Goal: Task Accomplishment & Management: Use online tool/utility

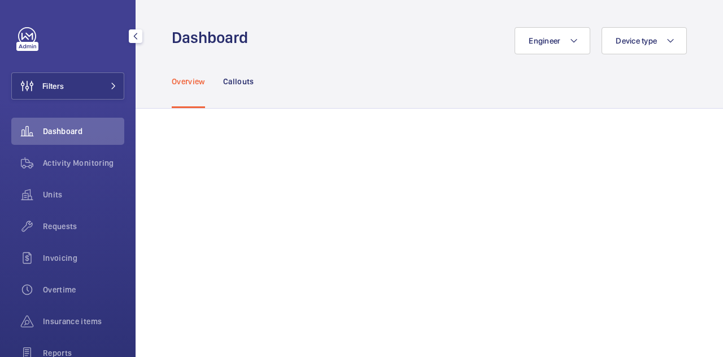
drag, startPoint x: 55, startPoint y: 159, endPoint x: 133, endPoint y: 171, distance: 79.5
click at [55, 159] on span "Activity Monitoring" at bounding box center [83, 162] width 81 height 11
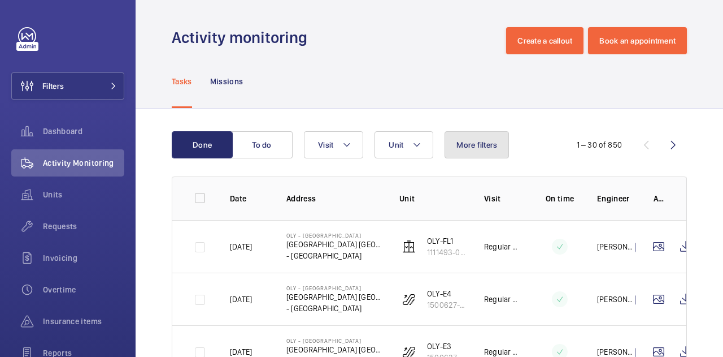
click at [487, 150] on button "More filters" at bounding box center [477, 144] width 64 height 27
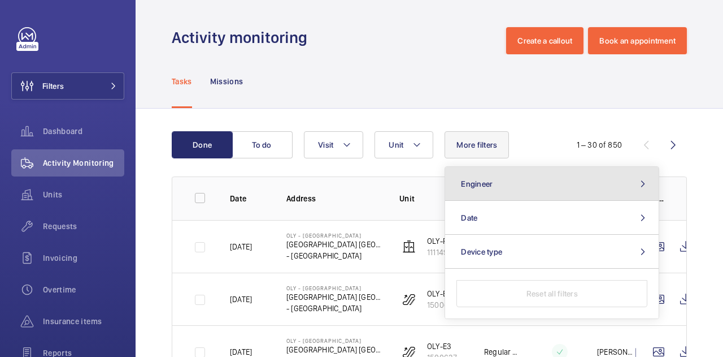
click at [489, 180] on span "Engineer" at bounding box center [477, 183] width 32 height 9
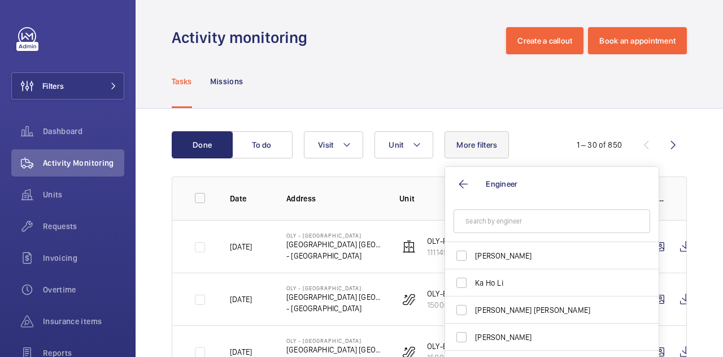
click at [485, 225] on input "text" at bounding box center [552, 221] width 197 height 24
click at [483, 283] on span "Ka Ho Li" at bounding box center [552, 282] width 155 height 11
click at [473, 283] on input "Ka Ho Li" at bounding box center [461, 282] width 23 height 23
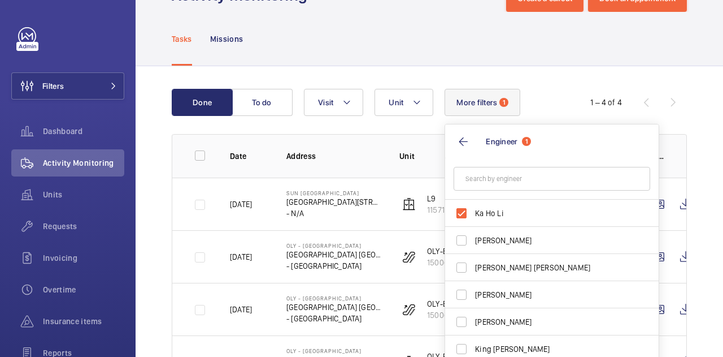
click at [541, 99] on div "Unit Visit More filters 1 Engineer 1 [PERSON_NAME] Li [PERSON_NAME] [PERSON_NAM…" at bounding box center [427, 102] width 247 height 27
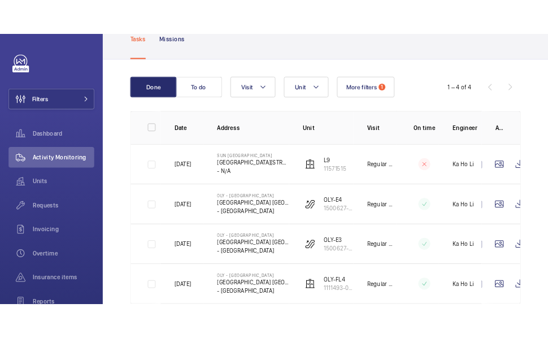
scroll to position [99, 0]
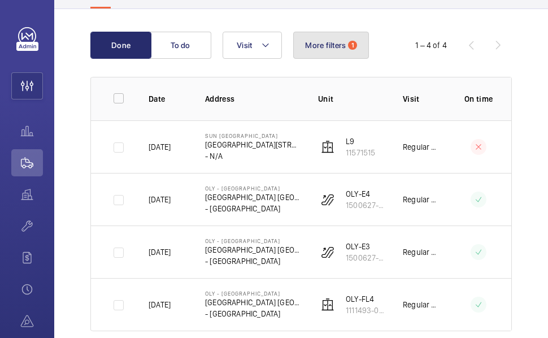
click at [325, 49] on span "More filters" at bounding box center [325, 45] width 41 height 9
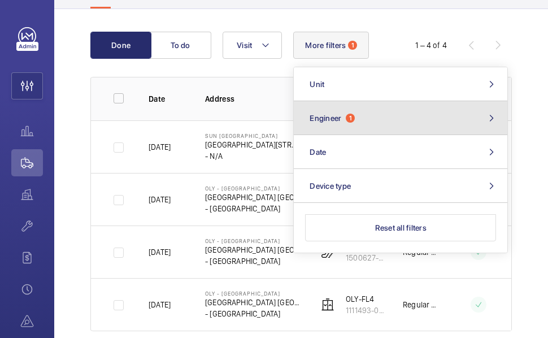
click at [375, 110] on button "Engineer 1" at bounding box center [401, 118] width 214 height 34
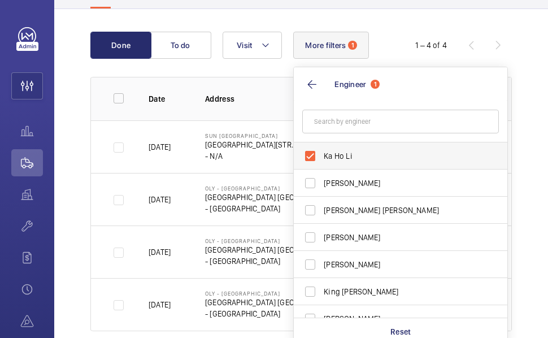
click at [327, 159] on span "Ka Ho Li" at bounding box center [401, 155] width 155 height 11
click at [322, 159] on input "Ka Ho Li" at bounding box center [310, 156] width 23 height 23
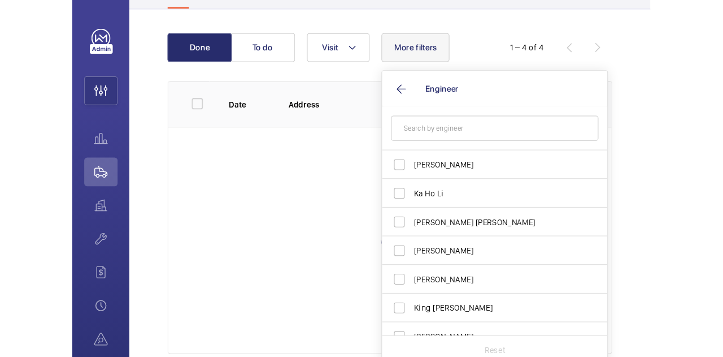
scroll to position [56, 0]
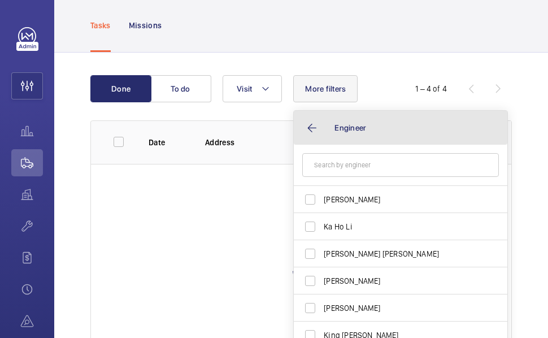
click at [311, 121] on button "Engineer" at bounding box center [401, 128] width 214 height 34
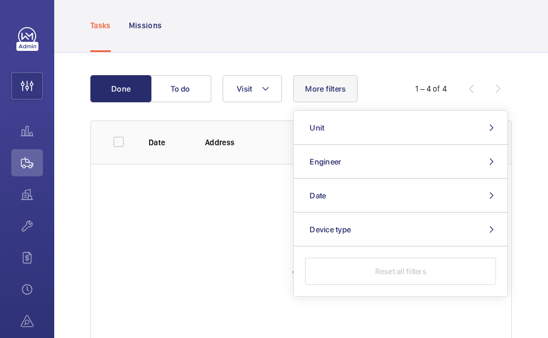
click at [371, 69] on div "Done To do Visit More filters Date Engineer Unit Device type Reset all filters …" at bounding box center [301, 229] width 494 height 353
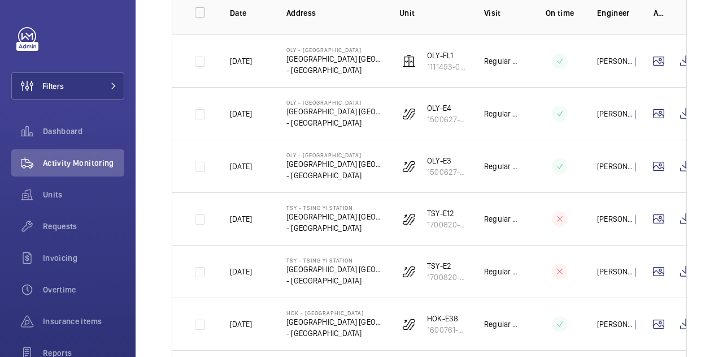
scroll to position [170, 0]
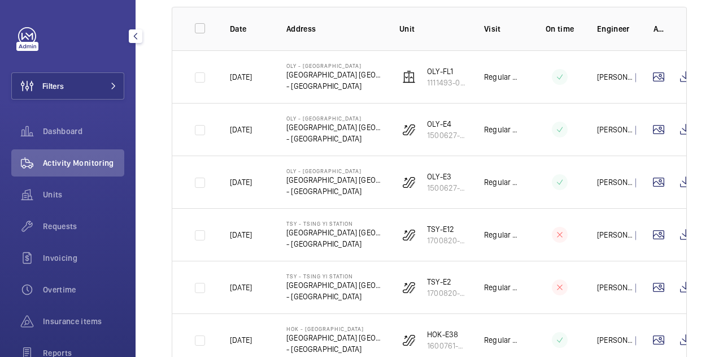
click at [132, 37] on mat-icon "button" at bounding box center [136, 36] width 14 height 9
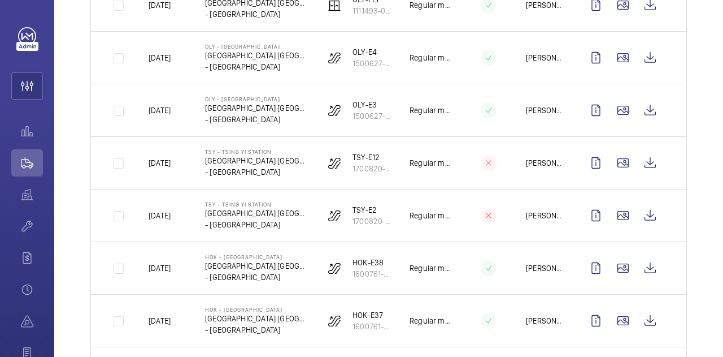
scroll to position [283, 0]
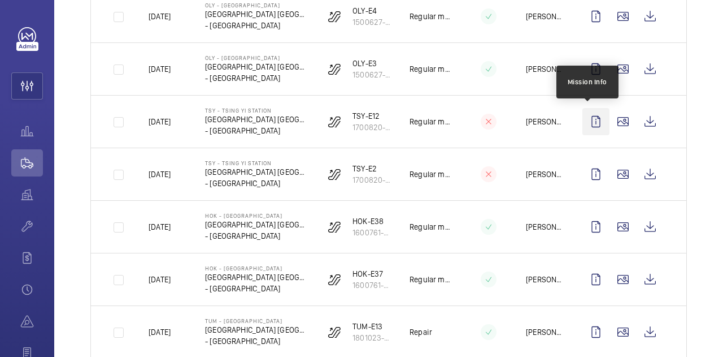
click at [548, 120] on wm-front-icon-button at bounding box center [596, 121] width 27 height 27
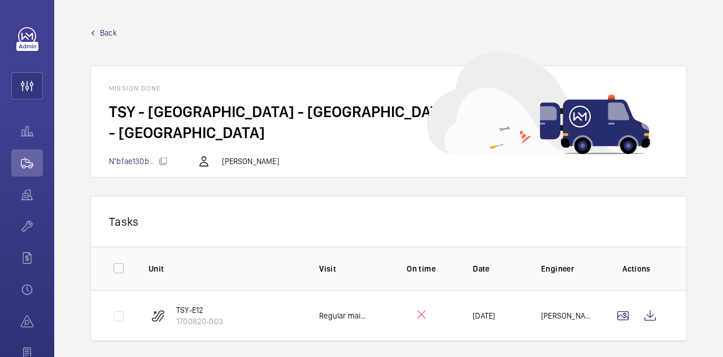
click at [106, 28] on span "Back" at bounding box center [108, 32] width 17 height 11
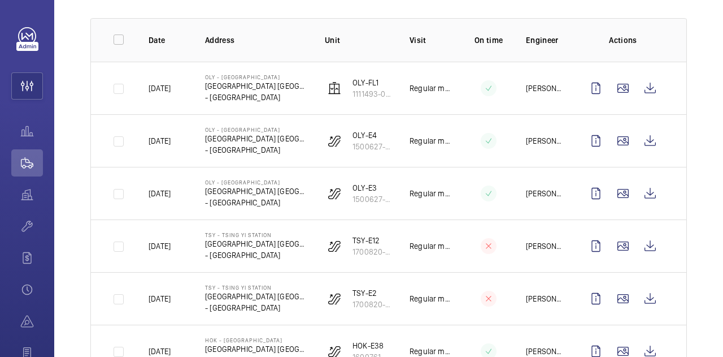
scroll to position [226, 0]
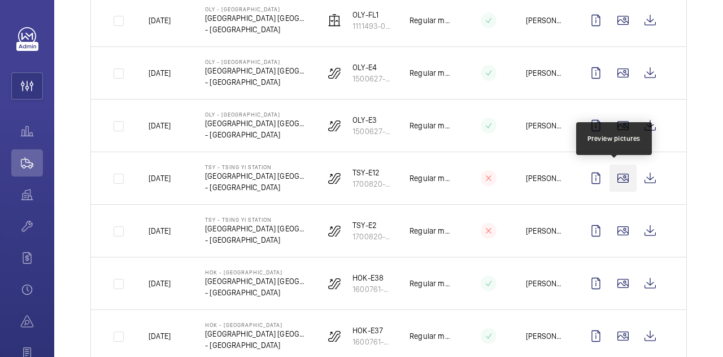
click at [548, 172] on wm-front-icon-button at bounding box center [623, 177] width 27 height 27
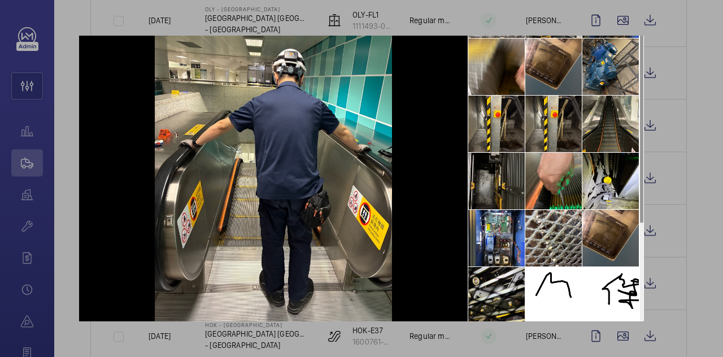
scroll to position [0, 0]
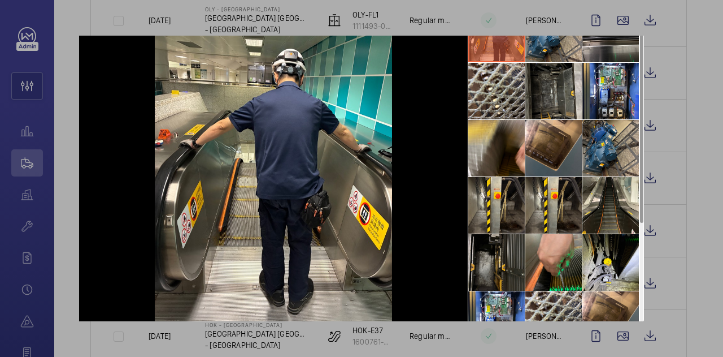
click at [548, 38] on div at bounding box center [361, 178] width 723 height 357
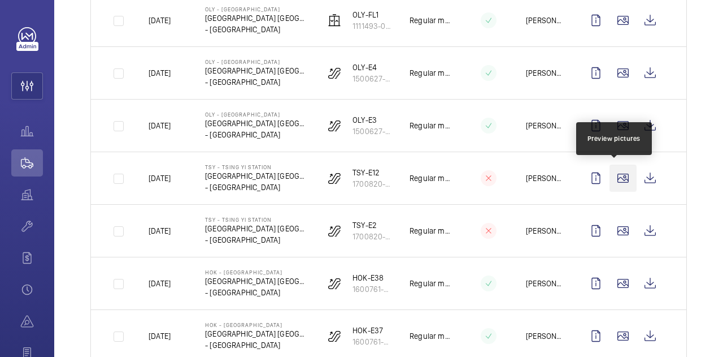
click at [548, 181] on wm-front-icon-button at bounding box center [623, 177] width 27 height 27
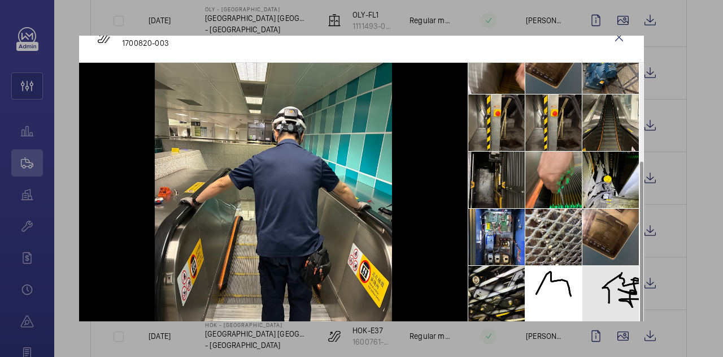
scroll to position [81, 0]
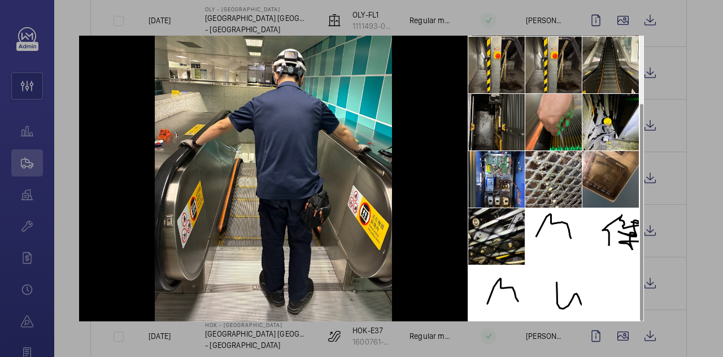
click at [548, 46] on div at bounding box center [361, 178] width 723 height 357
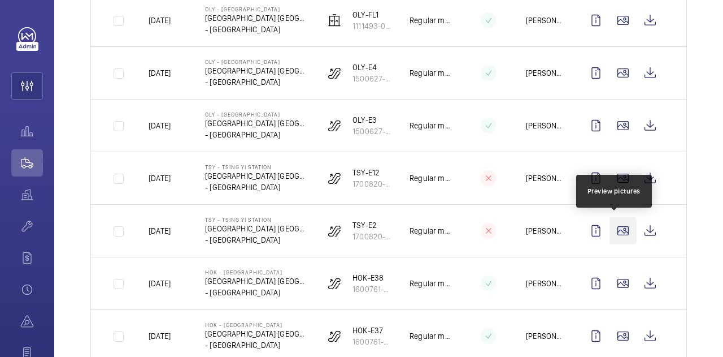
click at [548, 239] on wm-front-icon-button at bounding box center [623, 230] width 27 height 27
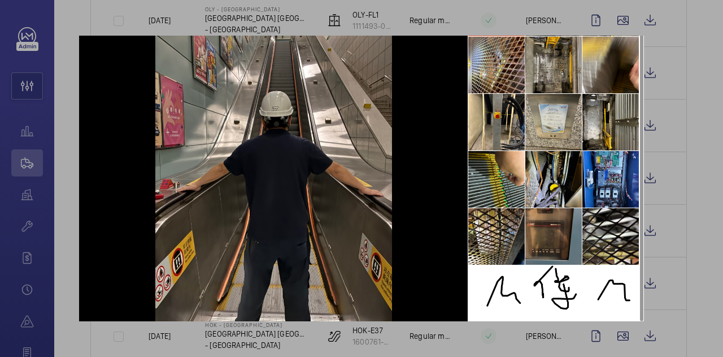
click at [548, 53] on div at bounding box center [361, 178] width 723 height 357
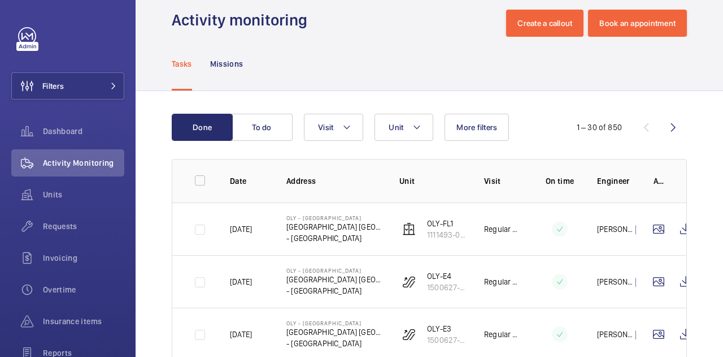
scroll to position [0, 0]
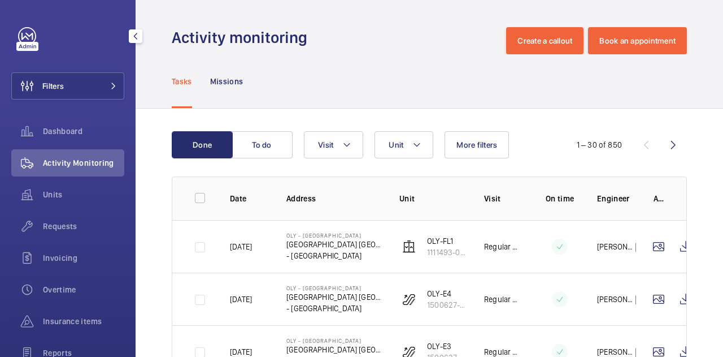
click at [136, 36] on mat-icon "button" at bounding box center [136, 36] width 14 height 9
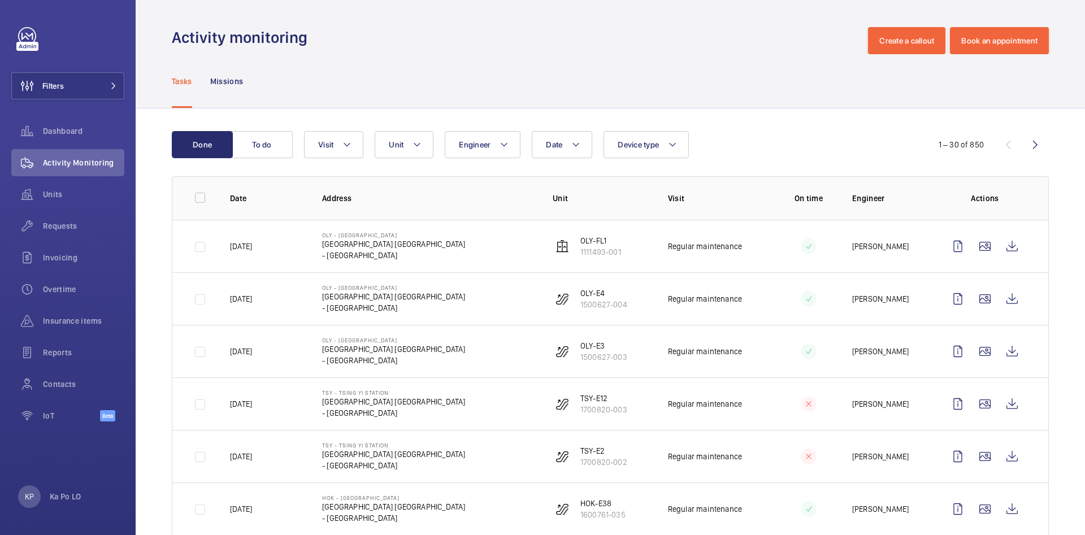
drag, startPoint x: 693, startPoint y: 0, endPoint x: 169, endPoint y: 153, distance: 545.6
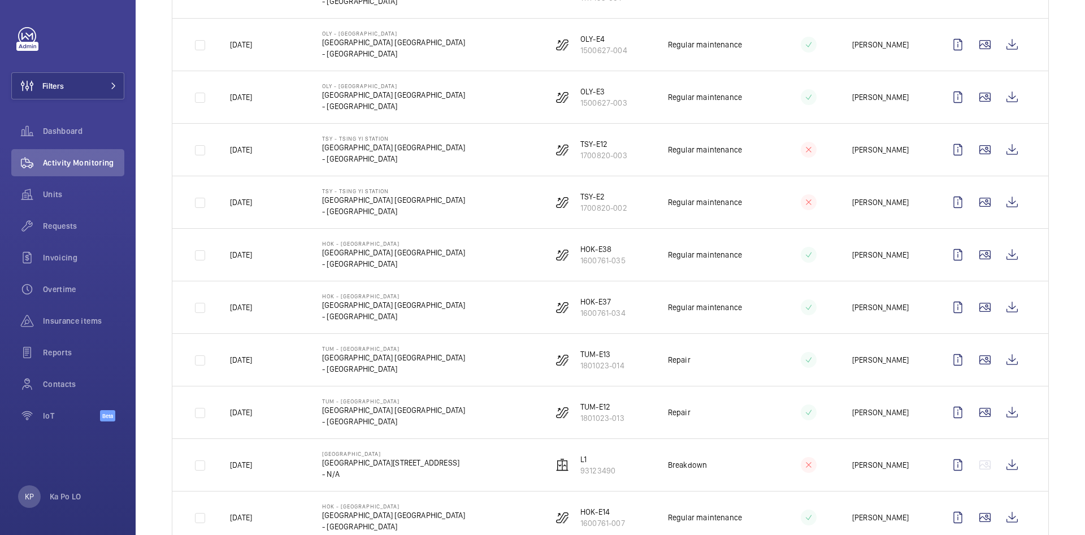
scroll to position [85, 0]
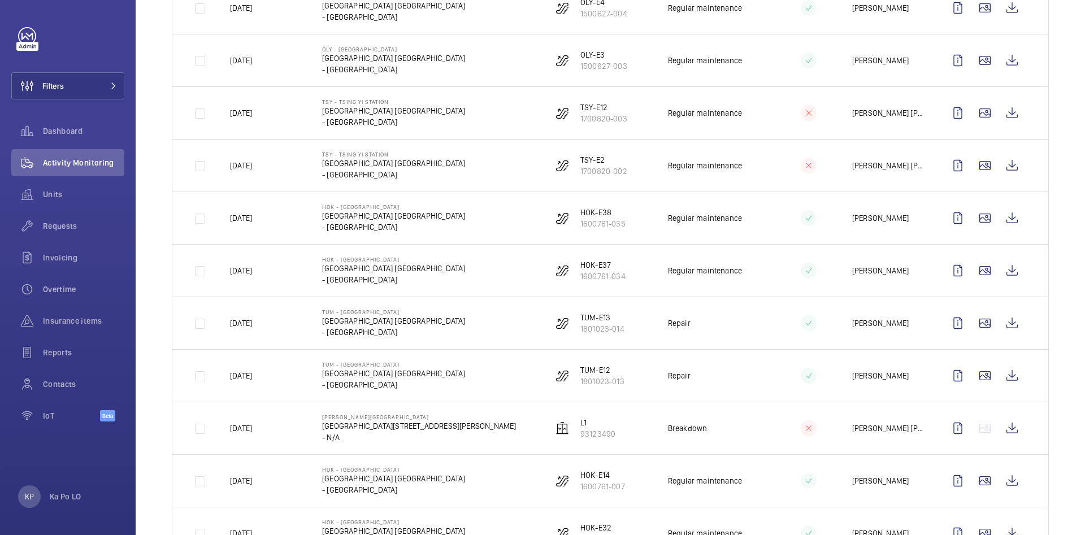
scroll to position [339, 0]
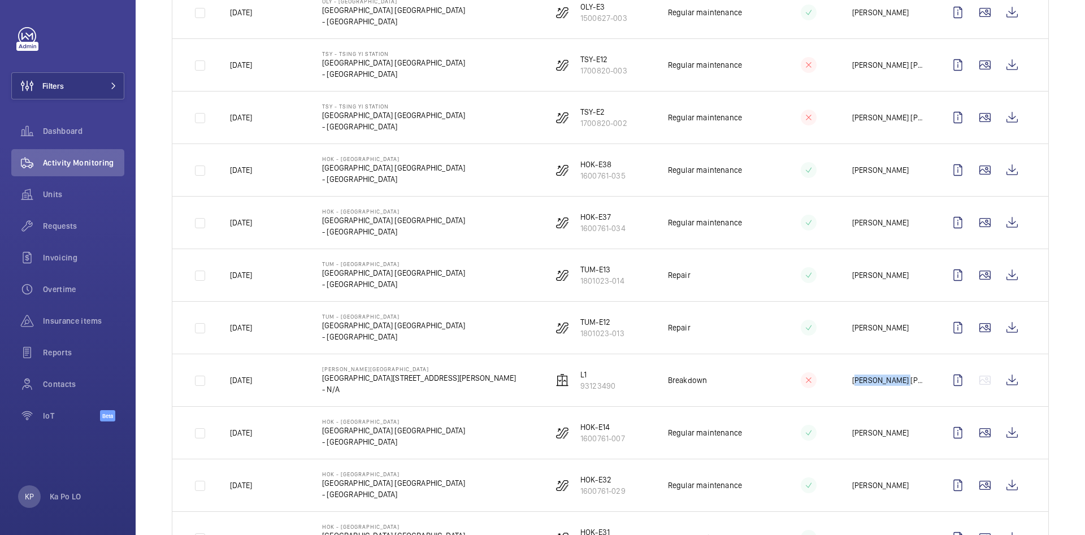
drag, startPoint x: 841, startPoint y: 381, endPoint x: 894, endPoint y: 381, distance: 53.7
click at [894, 381] on p "[PERSON_NAME] [PERSON_NAME]" at bounding box center [889, 380] width 74 height 11
copy p "[PERSON_NAME] [PERSON_NAME]"
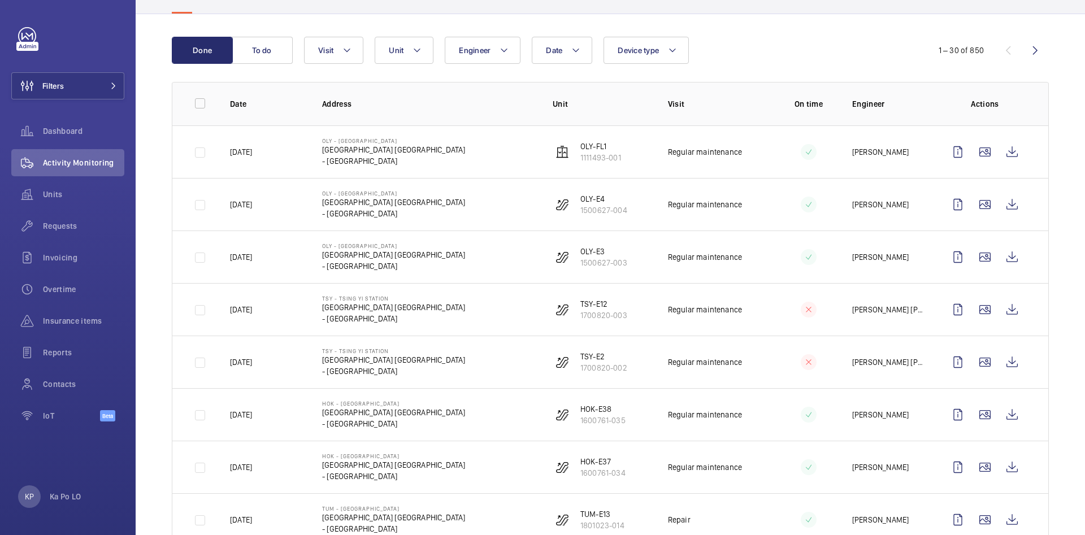
scroll to position [0, 0]
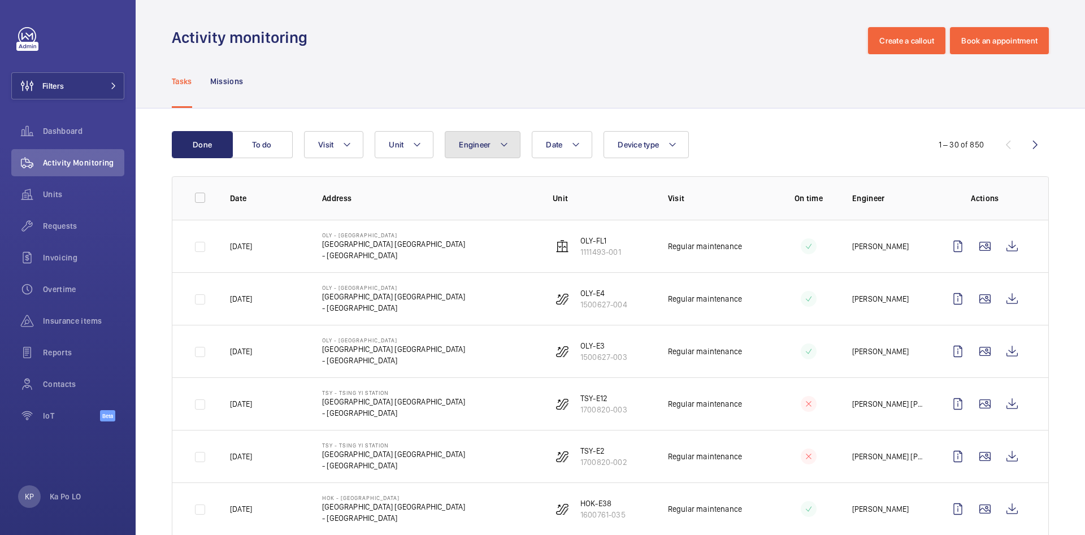
click at [484, 148] on span "Engineer" at bounding box center [475, 144] width 32 height 9
type input "[PERSON_NAME] [PERSON_NAME]"
click at [512, 216] on label "Chun Wai Chow" at bounding box center [543, 221] width 197 height 27
click at [473, 216] on input "Chun Wai Chow" at bounding box center [461, 221] width 23 height 23
checkbox input "true"
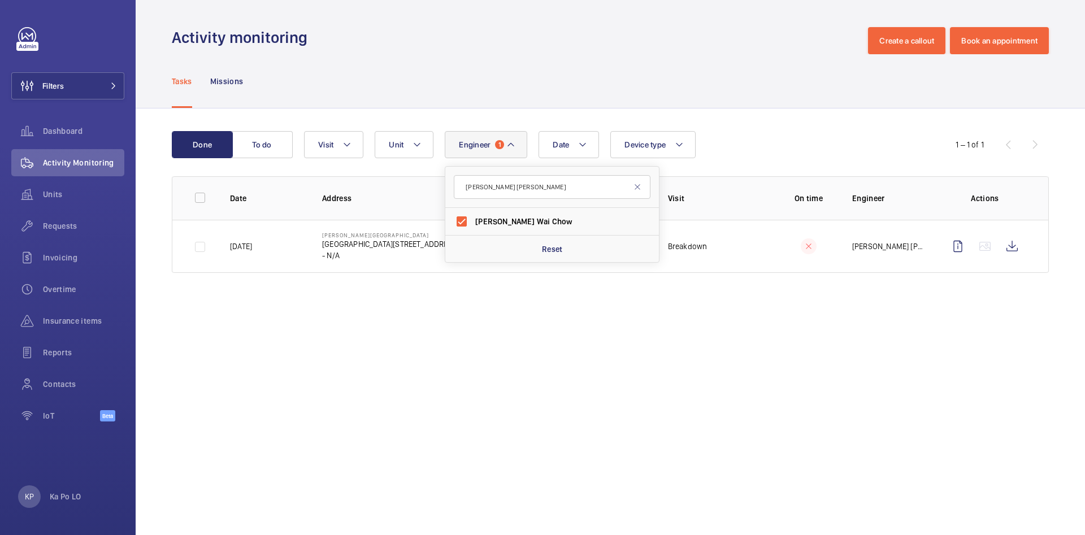
click at [525, 103] on div "Tasks Missions" at bounding box center [610, 81] width 877 height 54
click at [507, 153] on button "Engineer 1" at bounding box center [486, 144] width 82 height 27
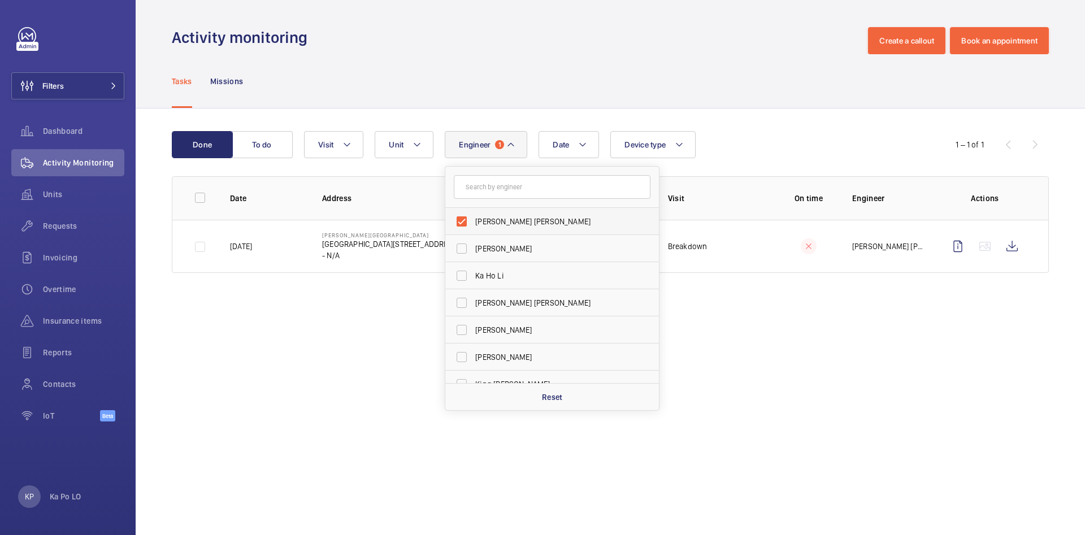
click at [506, 219] on span "[PERSON_NAME] [PERSON_NAME]" at bounding box center [552, 221] width 155 height 11
click at [473, 219] on input "[PERSON_NAME] [PERSON_NAME]" at bounding box center [461, 221] width 23 height 23
checkbox input "false"
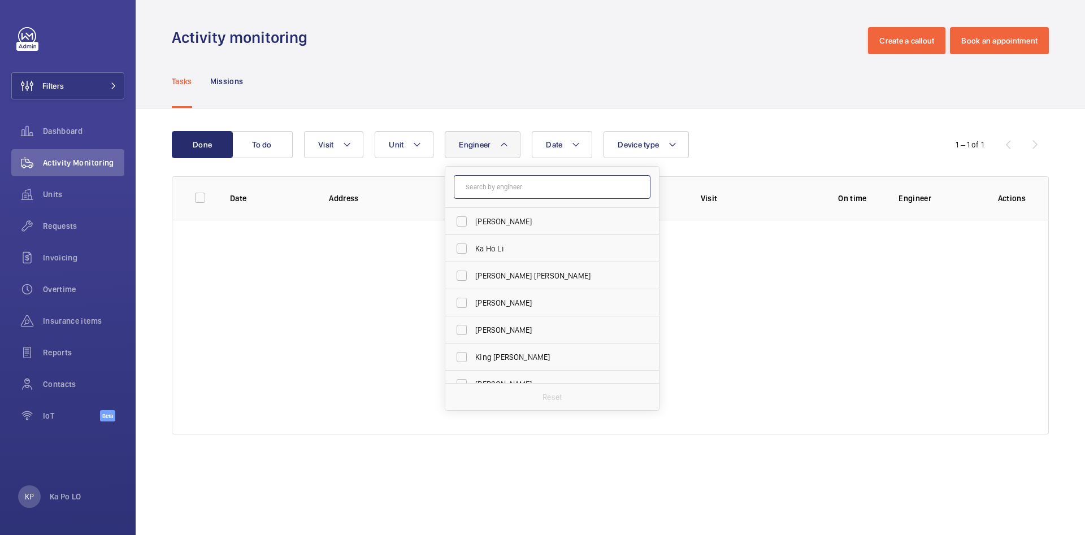
click at [507, 190] on input "text" at bounding box center [552, 187] width 197 height 24
paste input "[PERSON_NAME] [PERSON_NAME]"
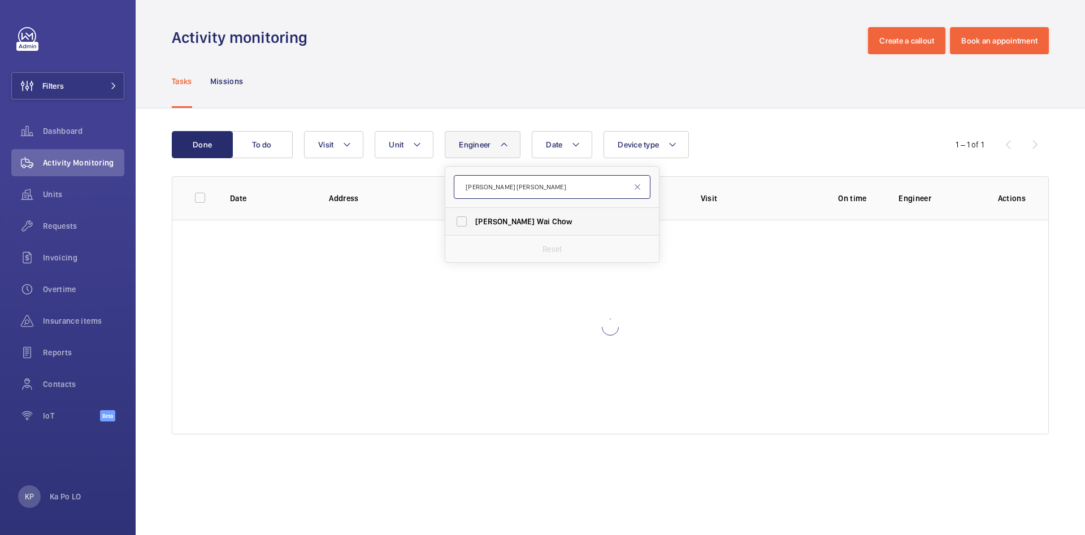
type input "[PERSON_NAME] [PERSON_NAME]"
click at [537, 220] on span "Wai" at bounding box center [544, 221] width 14 height 9
click at [473, 220] on input "Chun Wai Chow" at bounding box center [461, 221] width 23 height 23
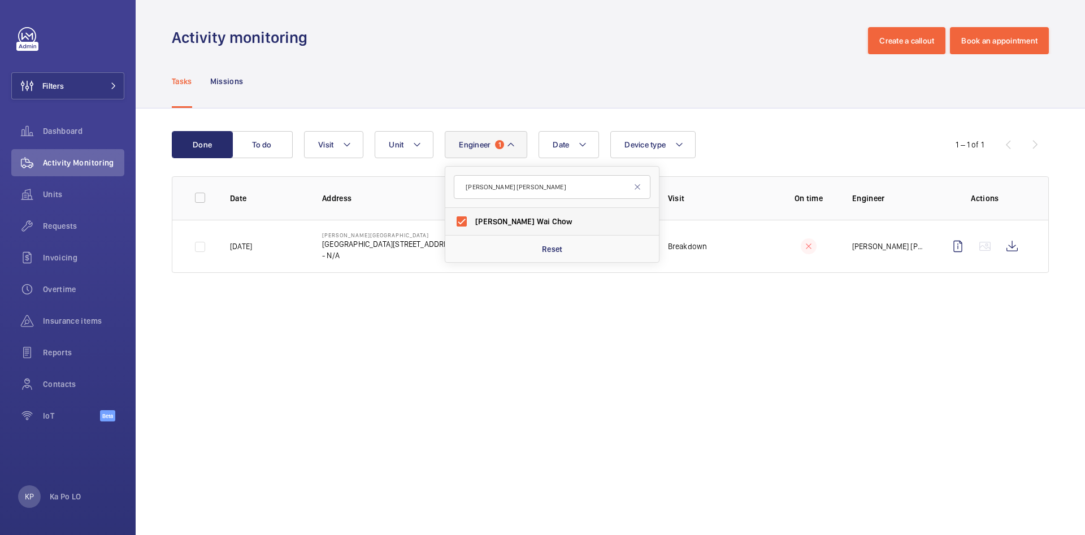
click at [537, 219] on span "Wai" at bounding box center [544, 221] width 14 height 9
click at [473, 219] on input "Chun Wai Chow" at bounding box center [461, 221] width 23 height 23
checkbox input "false"
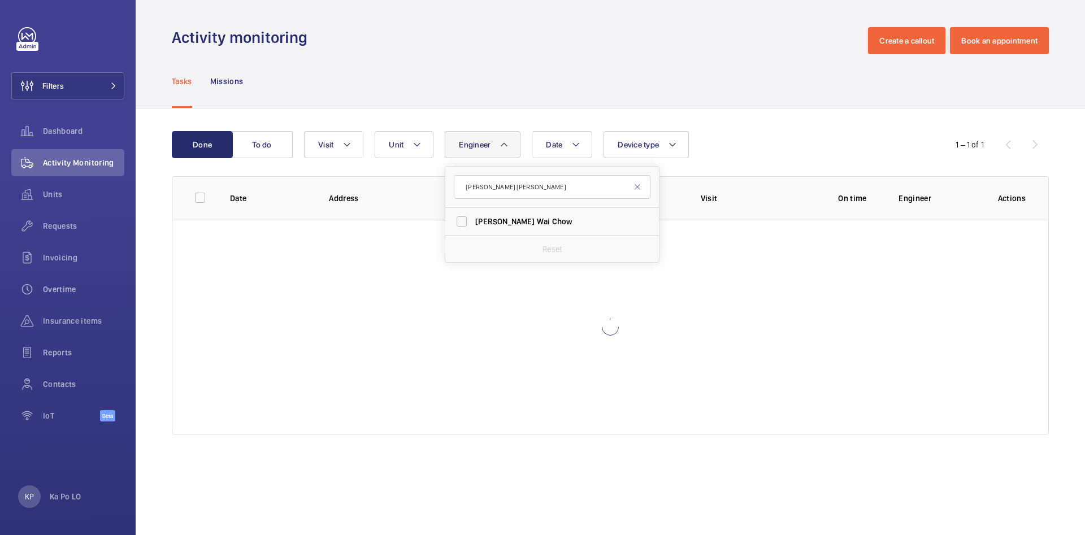
click at [496, 89] on div "Tasks Missions" at bounding box center [610, 81] width 877 height 54
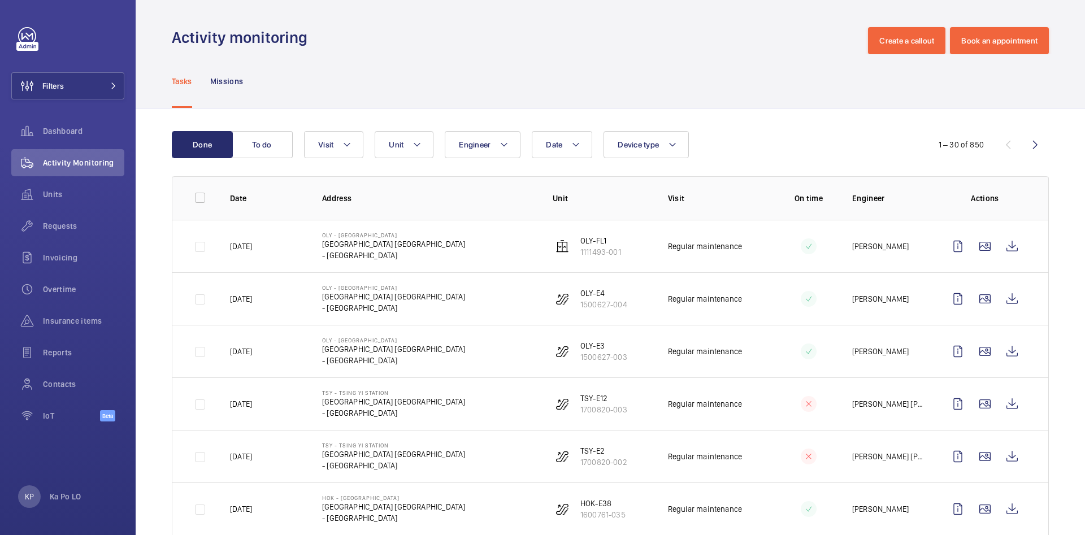
click at [1022, 141] on wm-front-icon-button at bounding box center [1035, 144] width 27 height 27
click at [901, 149] on wm-front-icon-button at bounding box center [1007, 144] width 27 height 27
